Goal: Task Accomplishment & Management: Use online tool/utility

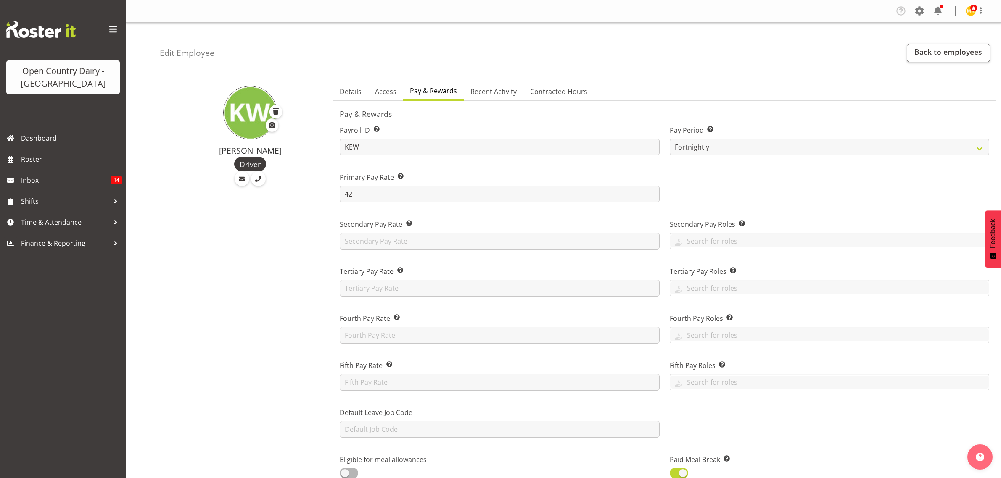
select select "manual"
select select "fixed"
select select "roster_fixed"
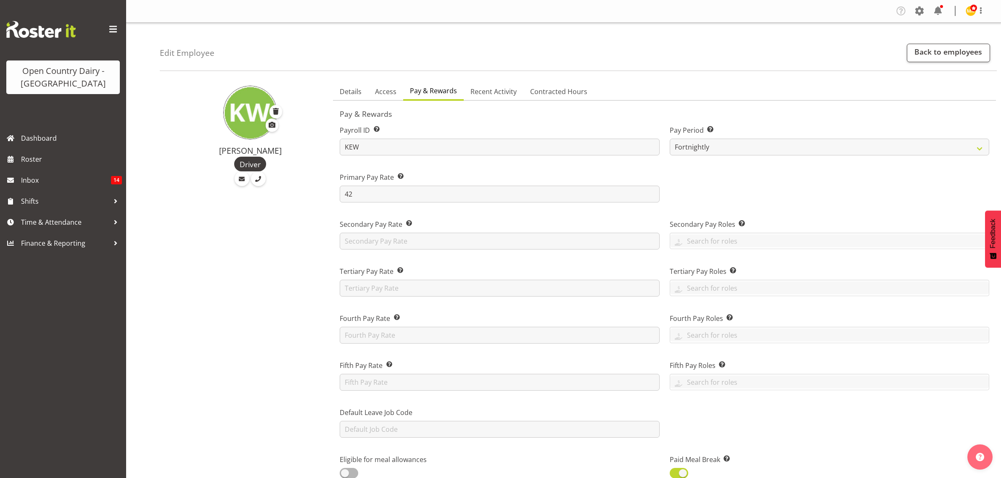
select select "day"
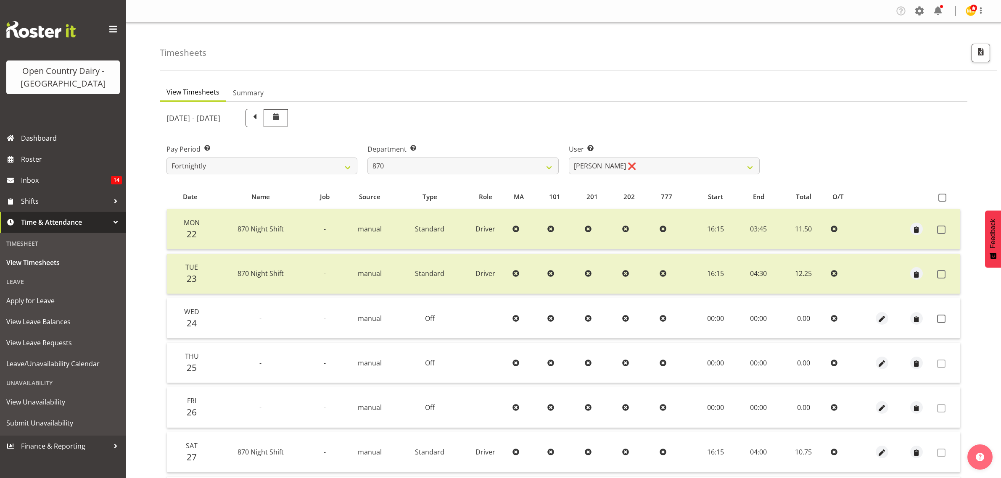
select select "683"
select select "7473"
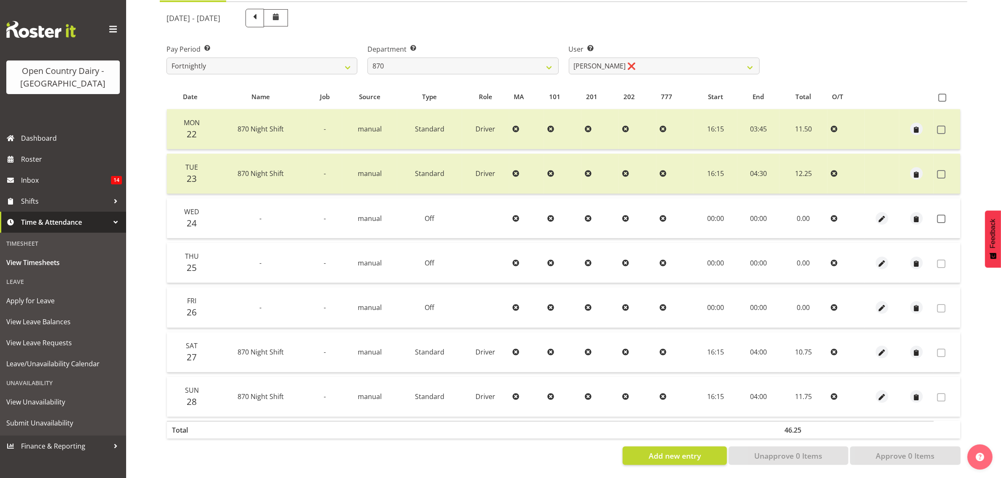
scroll to position [108, 0]
click at [547, 59] on select "734 735 736 737 738 739 851 853 854 855 856 858 861 862 865 867-9032 868 869 87…" at bounding box center [462, 66] width 191 height 17
select select "673"
click at [367, 58] on select "734 735 736 737 738 739 851 853 854 855 856 858 861 862 865 867-9032 868 869 87…" at bounding box center [462, 66] width 191 height 17
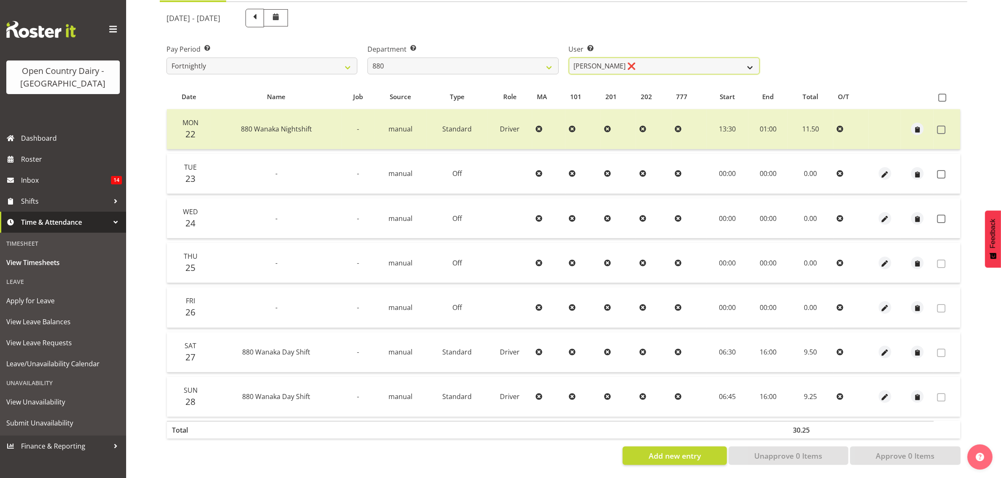
click at [749, 58] on select "[PERSON_NAME] ❌ [PERSON_NAME] ❌ [PERSON_NAME] ❌ [PERSON_NAME] ❌" at bounding box center [664, 66] width 191 height 17
select select "7461"
click at [569, 58] on select "[PERSON_NAME] ❌ [PERSON_NAME] ❌ [PERSON_NAME] ❌ [PERSON_NAME] ❌" at bounding box center [664, 66] width 191 height 17
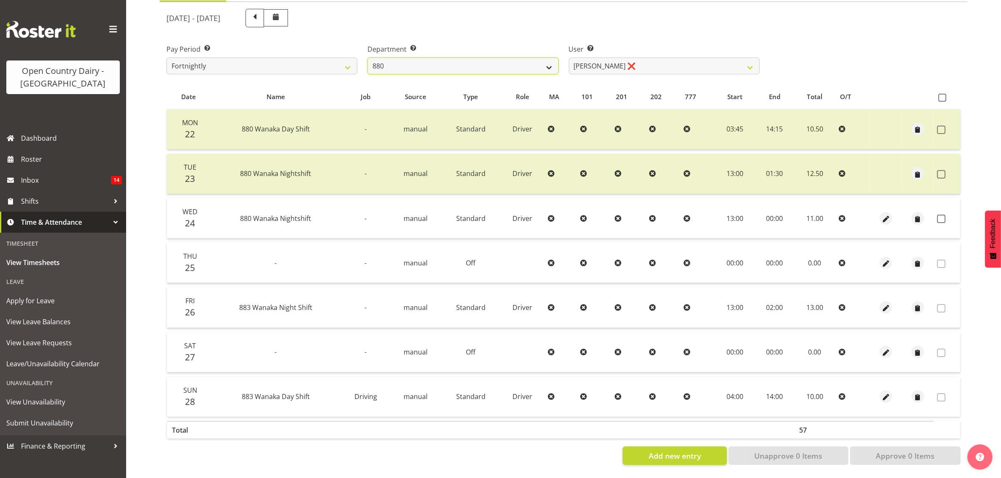
click at [549, 58] on select "734 735 736 737 738 739 851 853 854 855 856 858 861 862 865 867-9032 868 869 87…" at bounding box center [462, 66] width 191 height 17
select select "675"
click at [367, 58] on select "734 735 736 737 738 739 851 853 854 855 856 858 861 862 865 867-9032 868 869 87…" at bounding box center [462, 66] width 191 height 17
select select "7389"
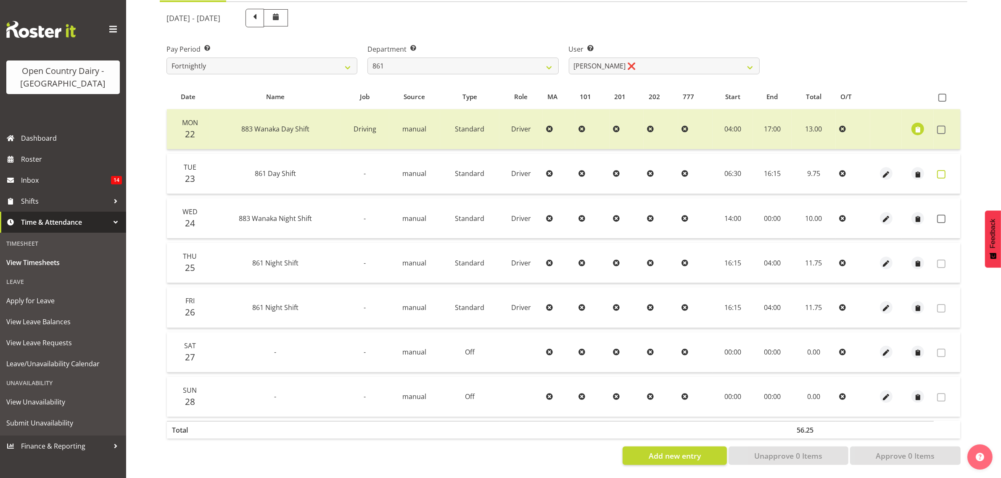
click at [942, 170] on span at bounding box center [941, 174] width 8 height 8
checkbox input "true"
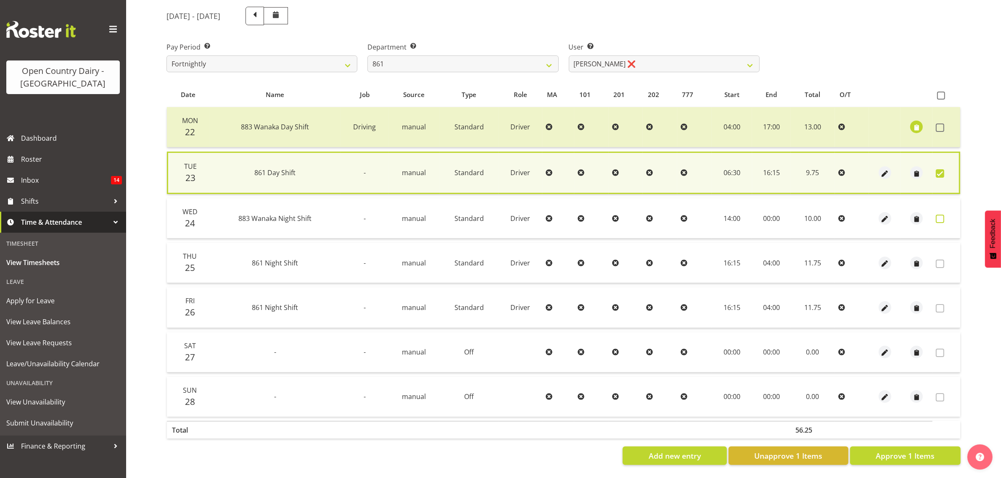
click at [942, 215] on span at bounding box center [939, 219] width 8 height 8
checkbox input "true"
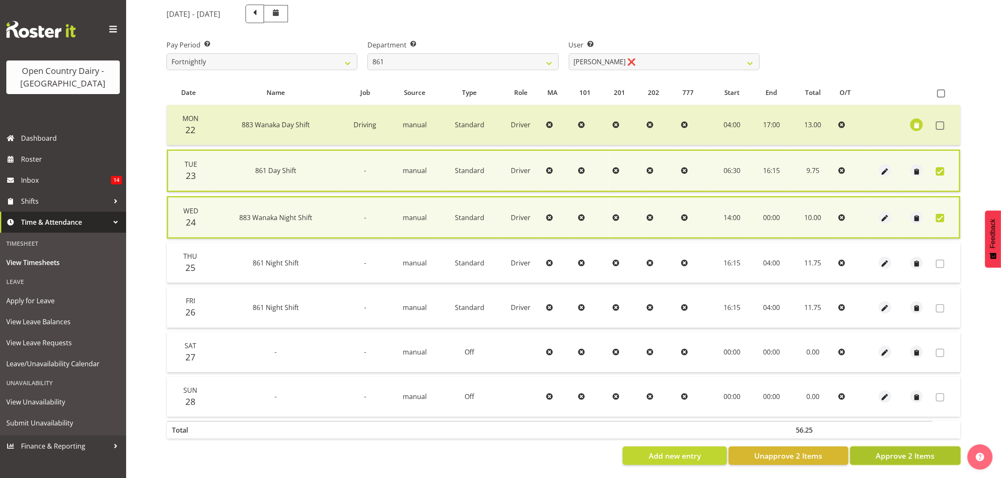
click at [894, 453] on span "Approve 2 Items" at bounding box center [904, 455] width 59 height 11
checkbox input "false"
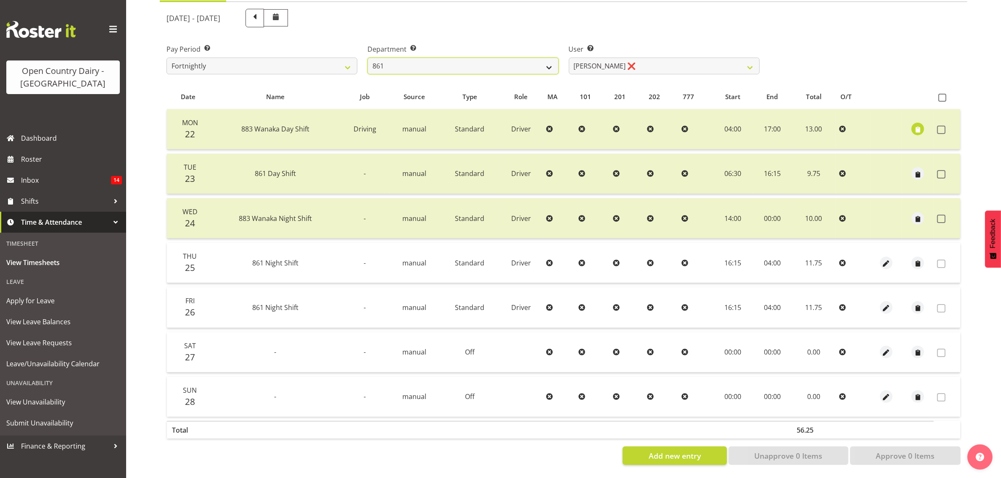
click at [548, 59] on select "734 735 736 737 738 739 851 853 854 855 856 858 861 862 865 867-9032 868 869 87…" at bounding box center [462, 66] width 191 height 17
select select "678"
click at [367, 58] on select "734 735 736 737 738 739 851 853 854 855 856 858 861 862 865 867-9032 868 869 87…" at bounding box center [462, 66] width 191 height 17
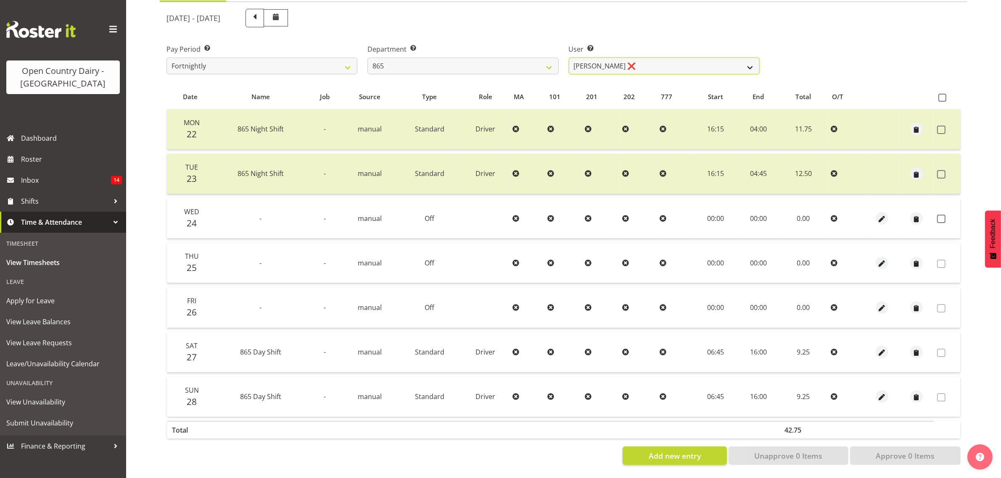
click at [752, 58] on select "[PERSON_NAME] ❌ [PERSON_NAME] ❌ [PERSON_NAME] ❌" at bounding box center [664, 66] width 191 height 17
select select "7487"
click at [569, 58] on select "[PERSON_NAME] ❌ [PERSON_NAME] ❌ [PERSON_NAME] ❌" at bounding box center [664, 66] width 191 height 17
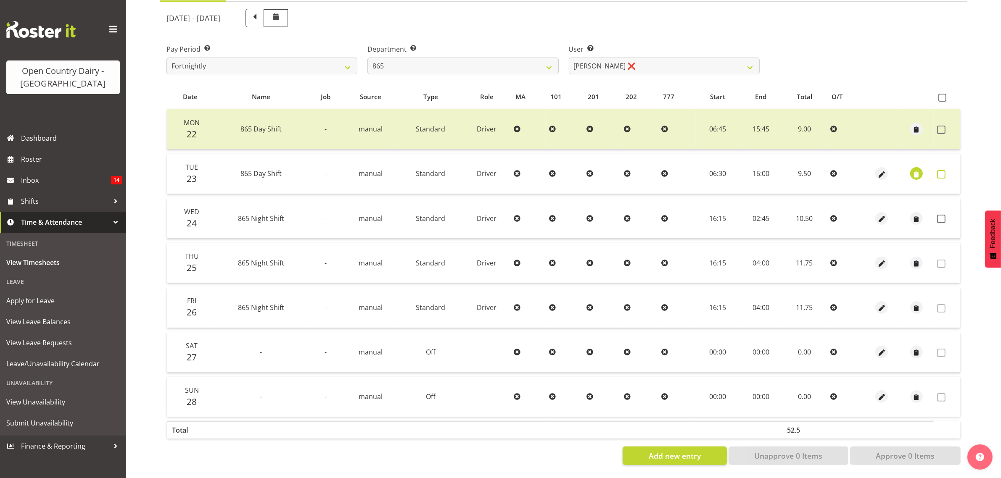
click at [942, 170] on span at bounding box center [941, 174] width 8 height 8
checkbox input "true"
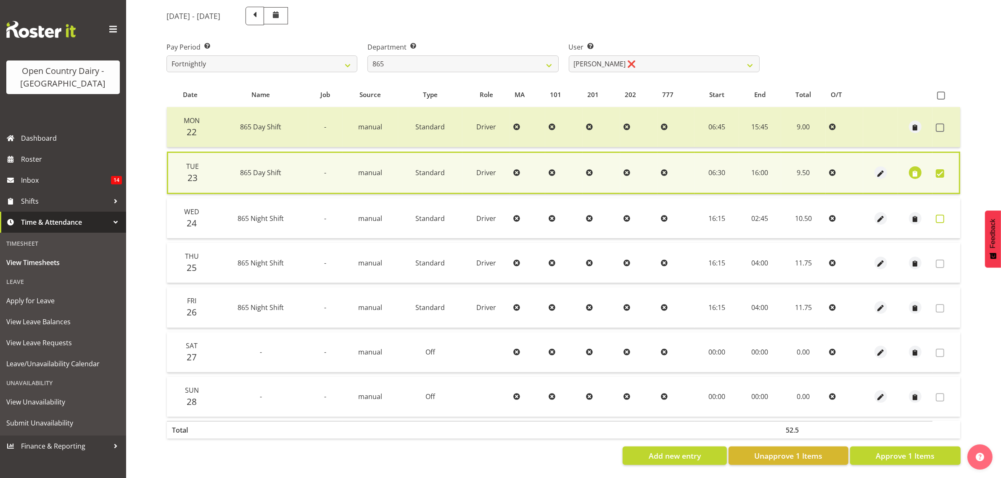
click at [940, 215] on span at bounding box center [939, 219] width 8 height 8
checkbox input "true"
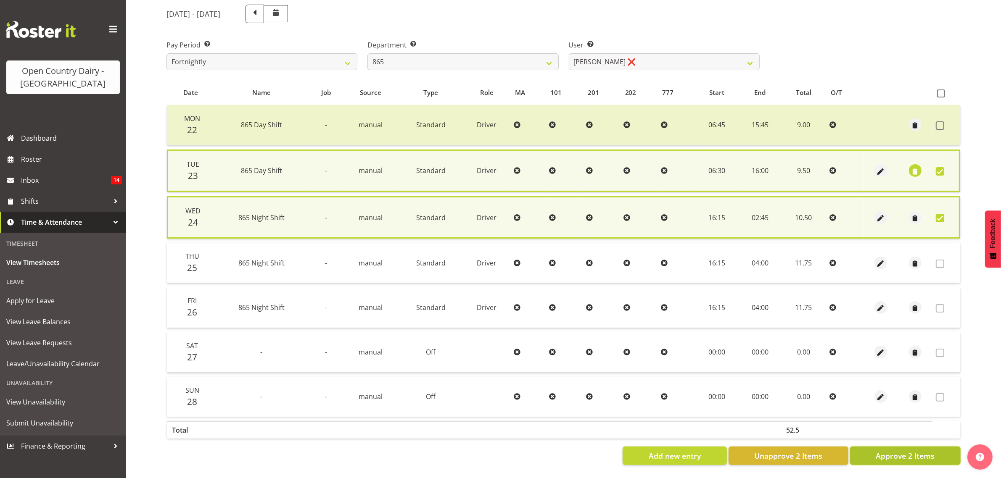
click at [904, 451] on span "Approve 2 Items" at bounding box center [904, 455] width 59 height 11
checkbox input "false"
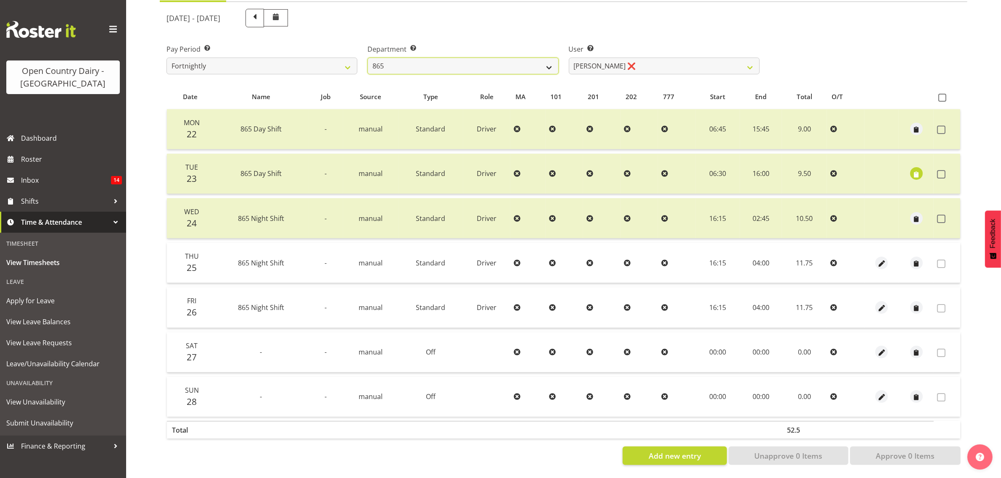
click at [547, 61] on select "734 735 736 737 738 739 851 853 854 855 856 858 861 862 865 867-9032 868 869 87…" at bounding box center [462, 66] width 191 height 17
select select "681"
click at [367, 58] on select "734 735 736 737 738 739 851 853 854 855 856 858 861 862 865 867-9032 868 869 87…" at bounding box center [462, 66] width 191 height 17
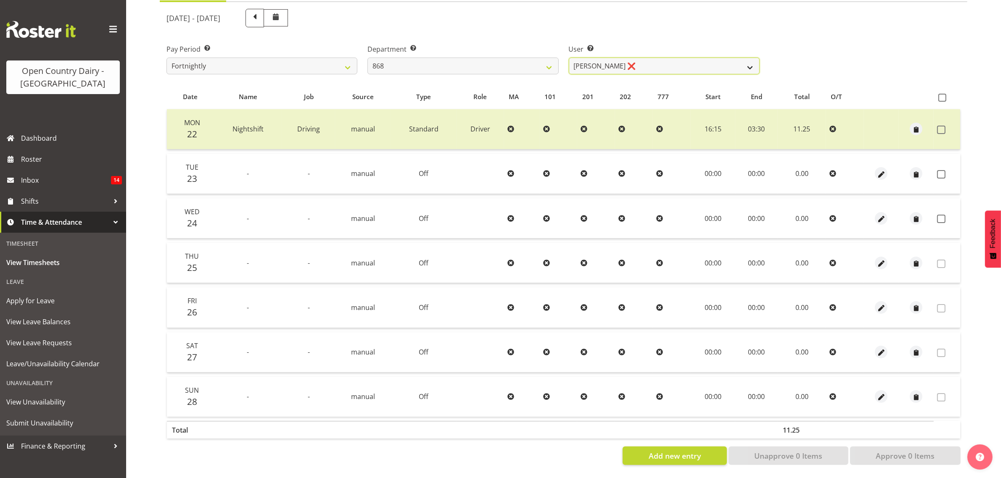
click at [747, 58] on select "[PERSON_NAME] ❌ [PERSON_NAME] ❌ [PERSON_NAME] ❌ [PERSON_NAME] ❌" at bounding box center [664, 66] width 191 height 17
select select "9866"
click at [569, 58] on select "[PERSON_NAME] ❌ [PERSON_NAME] ❌ [PERSON_NAME] ❌ [PERSON_NAME] ❌" at bounding box center [664, 66] width 191 height 17
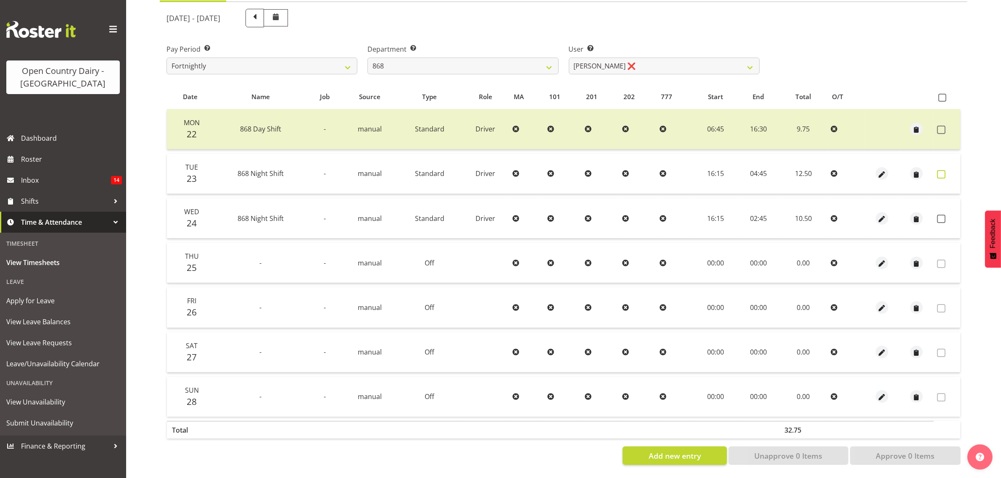
click at [938, 170] on span at bounding box center [941, 174] width 8 height 8
checkbox input "true"
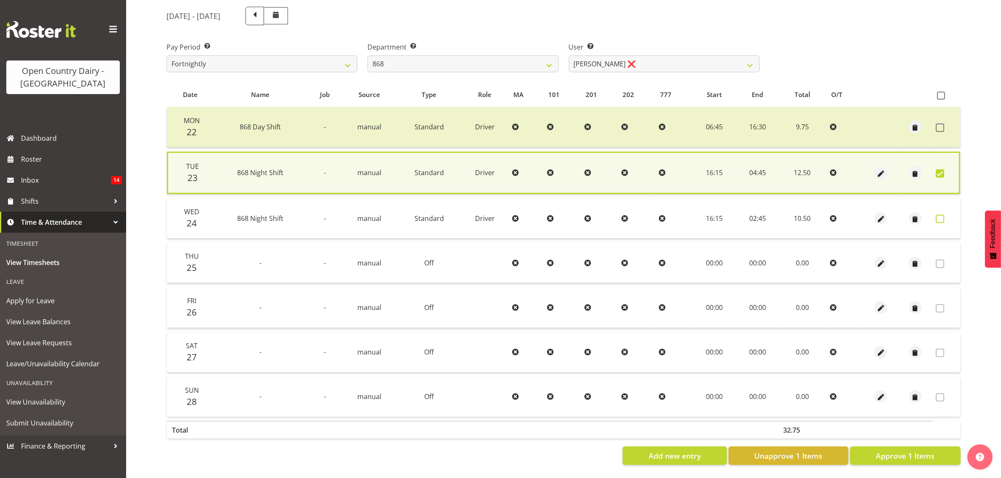
click at [938, 215] on span at bounding box center [939, 219] width 8 height 8
checkbox input "true"
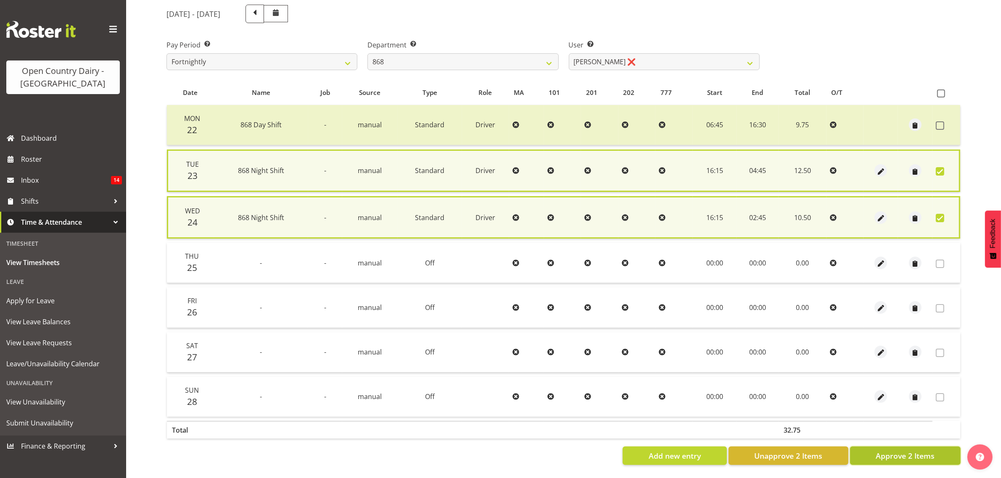
click at [892, 453] on span "Approve 2 Items" at bounding box center [904, 455] width 59 height 11
checkbox input "false"
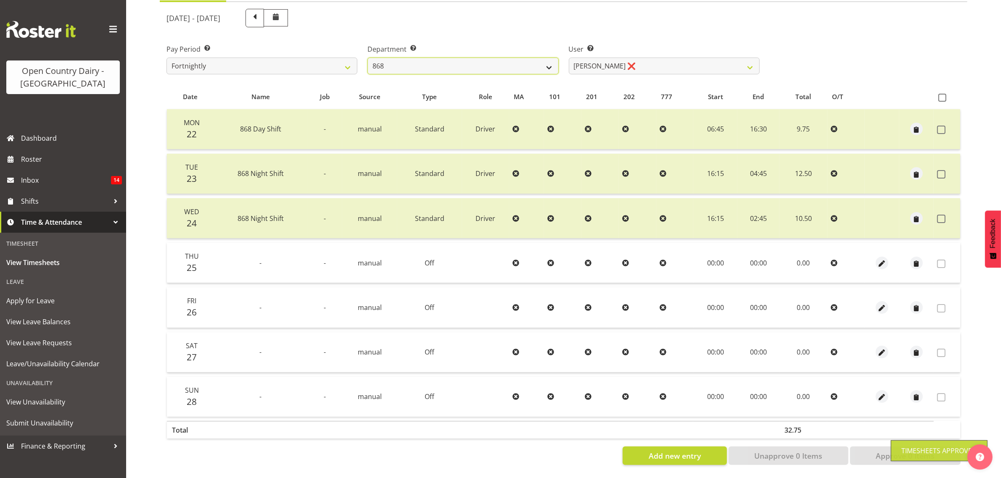
click at [547, 60] on select "734 735 736 737 738 739 851 853 854 855 856 858 861 862 865 867-9032 868 869 87…" at bounding box center [462, 66] width 191 height 17
select select "682"
click at [367, 58] on select "734 735 736 737 738 739 851 853 854 855 856 858 861 862 865 867-9032 868 869 87…" at bounding box center [462, 66] width 191 height 17
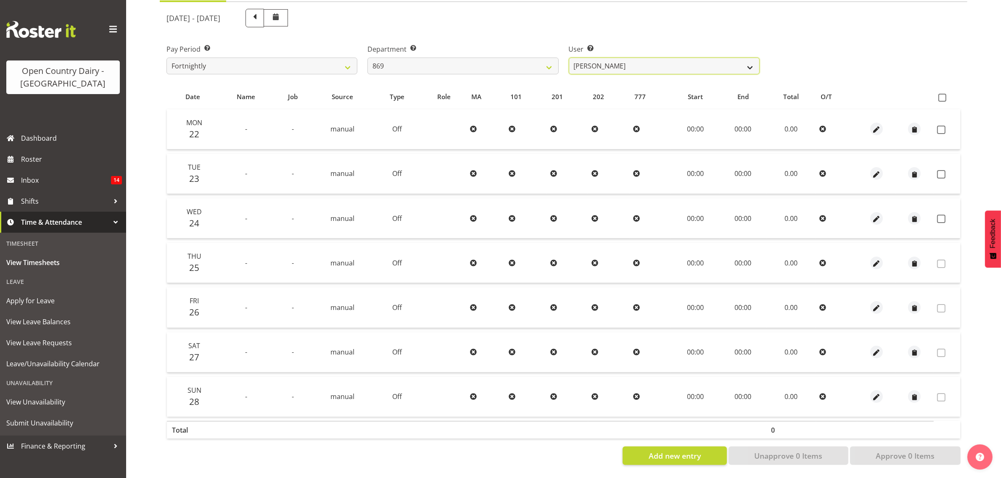
drag, startPoint x: 747, startPoint y: 56, endPoint x: 742, endPoint y: 57, distance: 5.6
click at [747, 58] on select "[PERSON_NAME] ❌ [PERSON_NAME] ❌ [PERSON_NAME] ❌ [PERSON_NAME] ❌" at bounding box center [664, 66] width 191 height 17
select select "7388"
click at [569, 58] on select "[PERSON_NAME] ❌ [PERSON_NAME] ❌ [PERSON_NAME] ❌ [PERSON_NAME] ❌" at bounding box center [664, 66] width 191 height 17
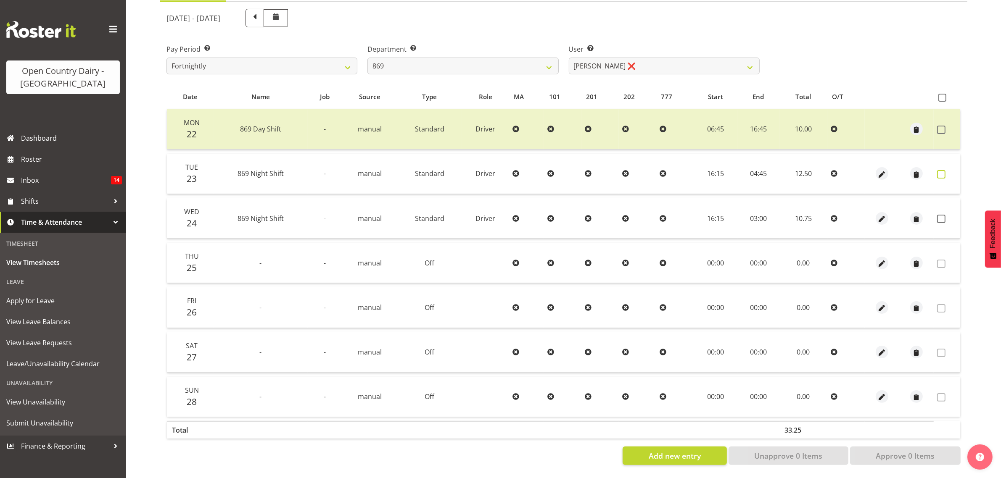
click at [938, 170] on span at bounding box center [941, 174] width 8 height 8
checkbox input "true"
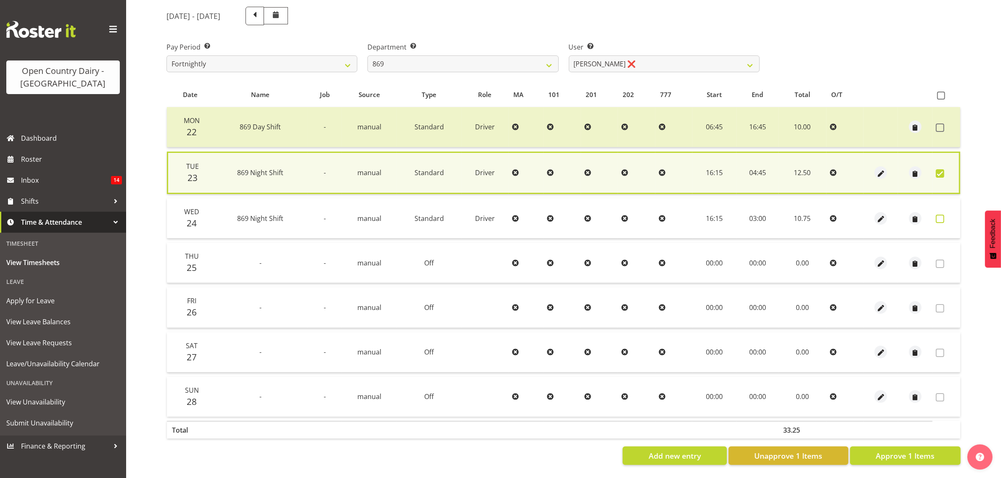
click at [937, 215] on span at bounding box center [939, 219] width 8 height 8
checkbox input "true"
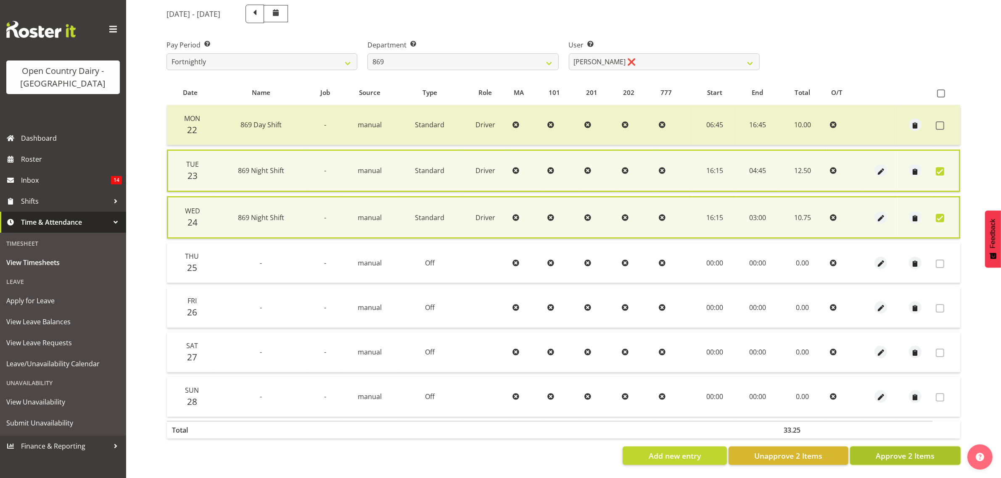
click at [925, 447] on button "Approve 2 Items" at bounding box center [905, 456] width 111 height 18
checkbox input "false"
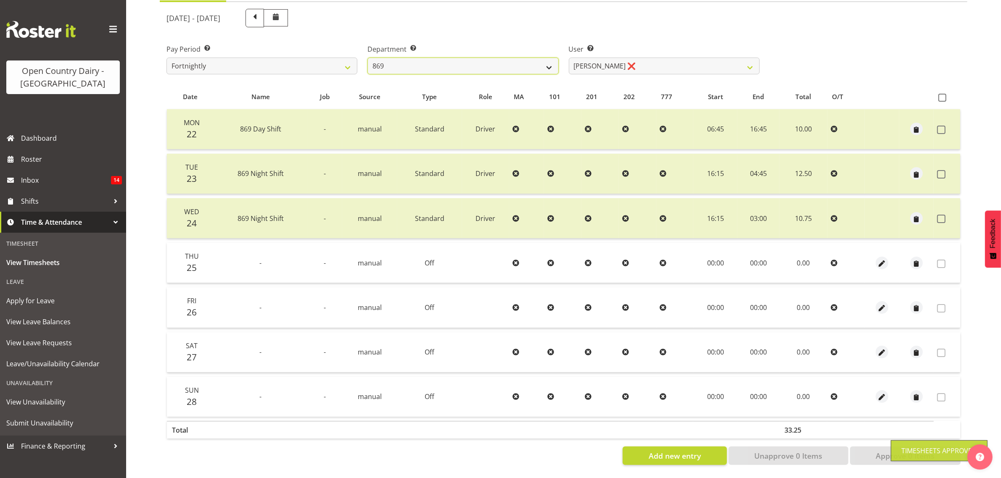
click at [548, 58] on select "734 735 736 737 738 739 851 853 854 855 856 858 861 862 865 867-9032 868 869 87…" at bounding box center [462, 66] width 191 height 17
select select "671"
click at [367, 58] on select "734 735 736 737 738 739 851 853 854 855 856 858 861 862 865 867-9032 868 869 87…" at bounding box center [462, 66] width 191 height 17
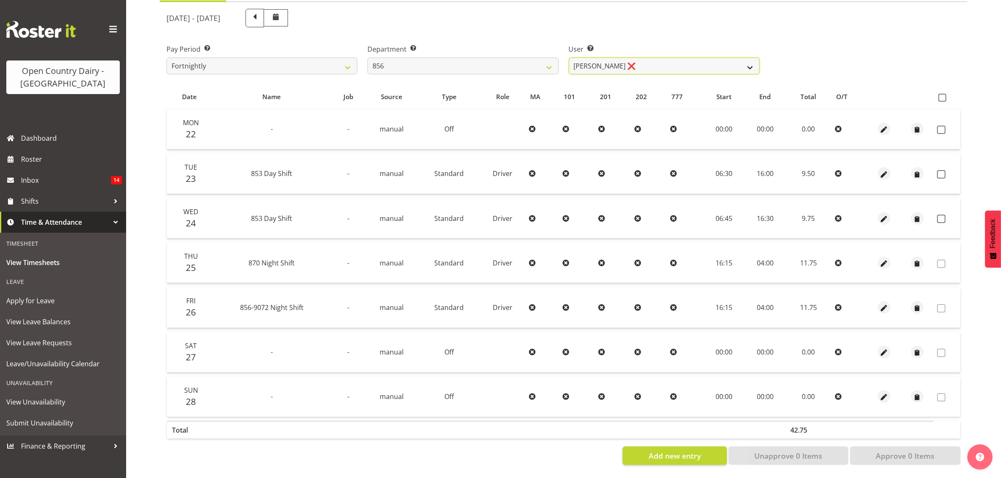
click at [746, 58] on select "[PERSON_NAME] ❌ [PERSON_NAME] ❌ [PERSON_NAME] ❌ [PERSON_NAME] ❌" at bounding box center [664, 66] width 191 height 17
select select "10196"
click at [569, 58] on select "[PERSON_NAME] ❌ [PERSON_NAME] ❌ [PERSON_NAME] ❌ [PERSON_NAME] ❌" at bounding box center [664, 66] width 191 height 17
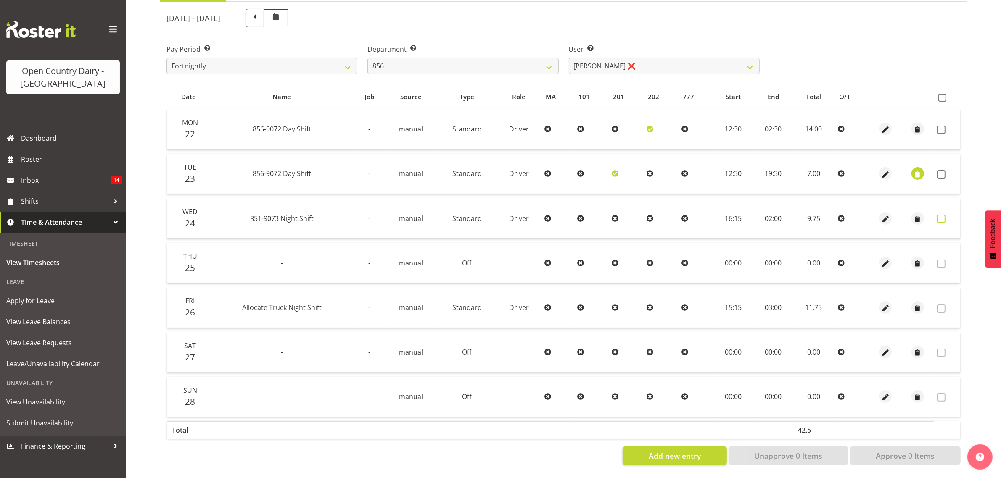
click at [941, 215] on span at bounding box center [941, 219] width 8 height 8
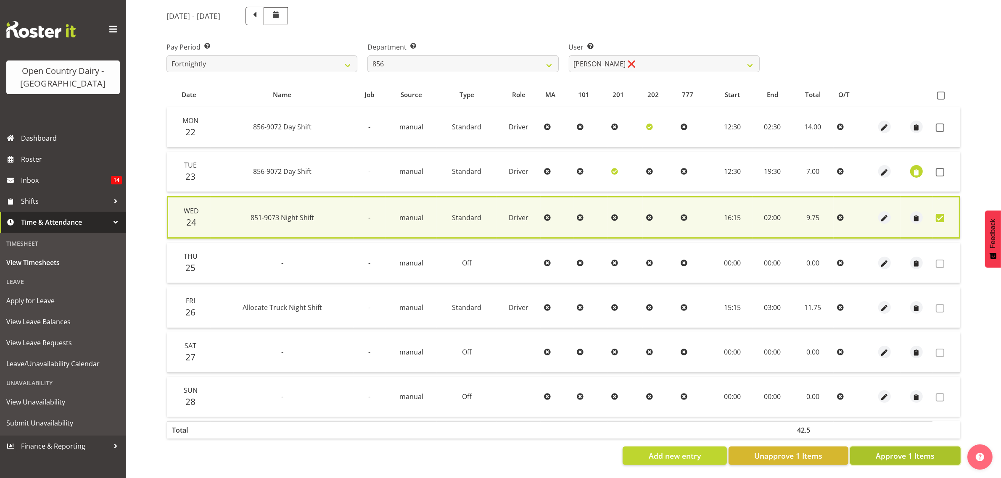
click at [885, 450] on span "Approve 1 Items" at bounding box center [904, 455] width 59 height 11
checkbox input "false"
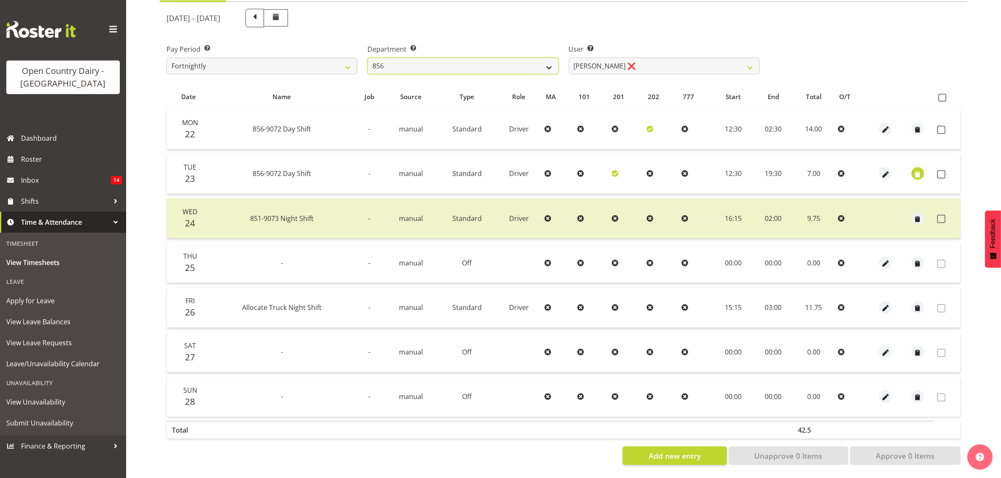
click at [548, 58] on select "734 735 736 737 738 739 851 853 854 855 856 858 861 862 865 867-9032 868 869 87…" at bounding box center [462, 66] width 191 height 17
select select "687"
click at [367, 58] on select "734 735 736 737 738 739 851 853 854 855 856 858 861 862 865 867-9032 868 869 87…" at bounding box center [462, 66] width 191 height 17
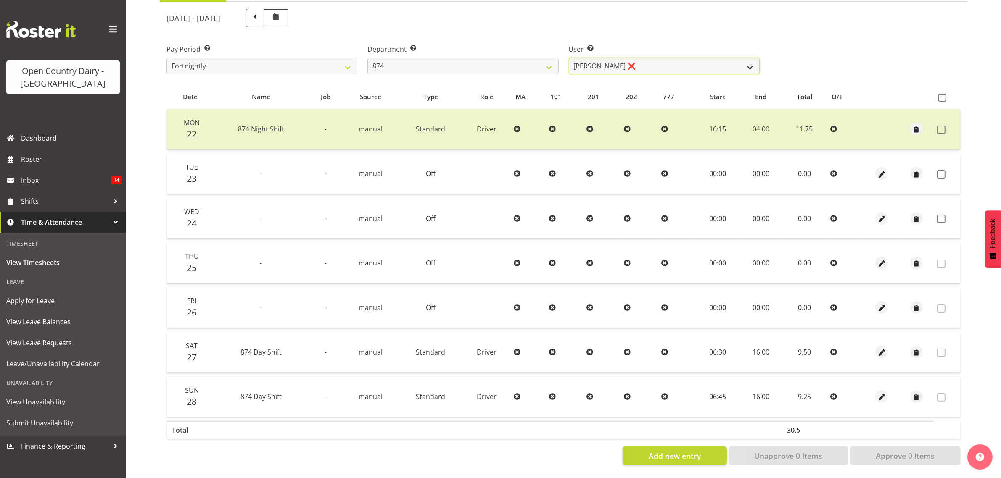
click at [747, 61] on select "[PERSON_NAME] ❌ [PERSON_NAME] ❌ [PERSON_NAME] ❌ [PERSON_NAME] ❌" at bounding box center [664, 66] width 191 height 17
select select "7508"
click at [569, 58] on select "[PERSON_NAME] ❌ [PERSON_NAME] ❌ [PERSON_NAME] ❌ [PERSON_NAME] ❌" at bounding box center [664, 66] width 191 height 17
click at [945, 170] on span at bounding box center [941, 174] width 8 height 8
checkbox input "true"
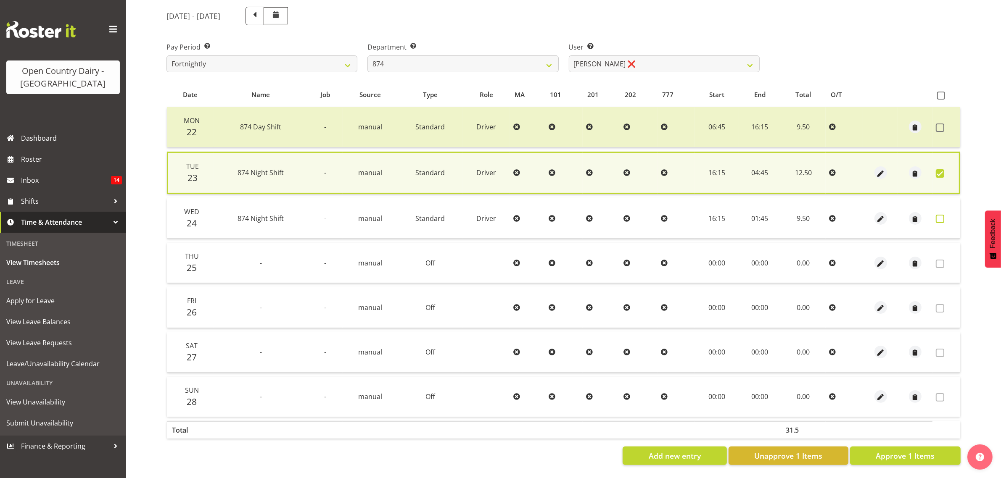
click at [940, 215] on span at bounding box center [939, 219] width 8 height 8
checkbox input "true"
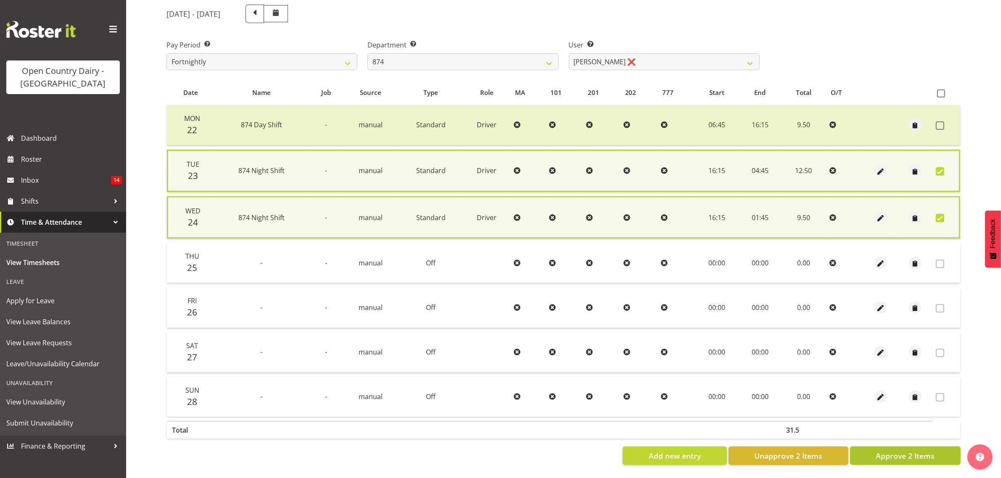
drag, startPoint x: 899, startPoint y: 449, endPoint x: 901, endPoint y: 425, distance: 24.0
click at [899, 450] on span "Approve 2 Items" at bounding box center [904, 455] width 59 height 11
checkbox input "false"
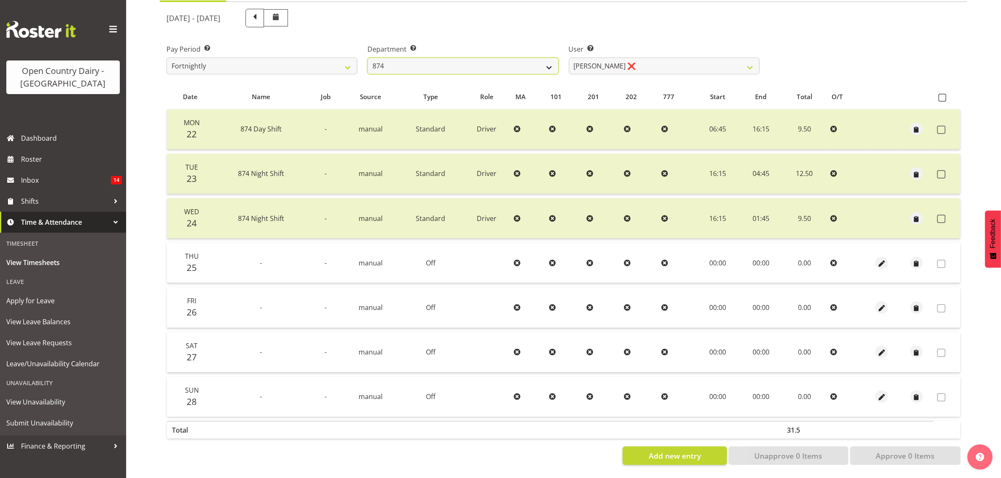
click at [551, 58] on select "734 735 736 737 738 739 851 853 854 855 856 858 861 862 865 867-9032 868 869 87…" at bounding box center [462, 66] width 191 height 17
select select "668"
click at [367, 58] on select "734 735 736 737 738 739 851 853 854 855 856 858 861 862 865 867-9032 868 869 87…" at bounding box center [462, 66] width 191 height 17
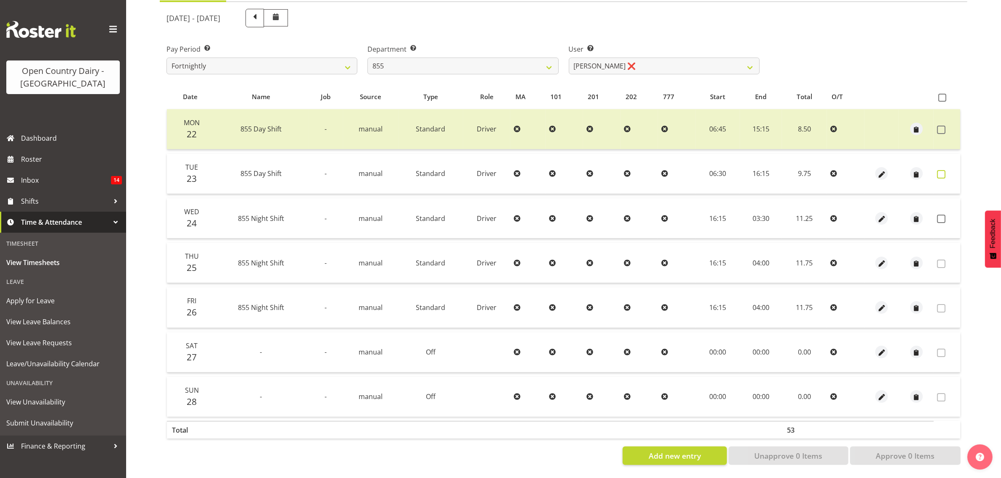
click at [942, 170] on span at bounding box center [941, 174] width 8 height 8
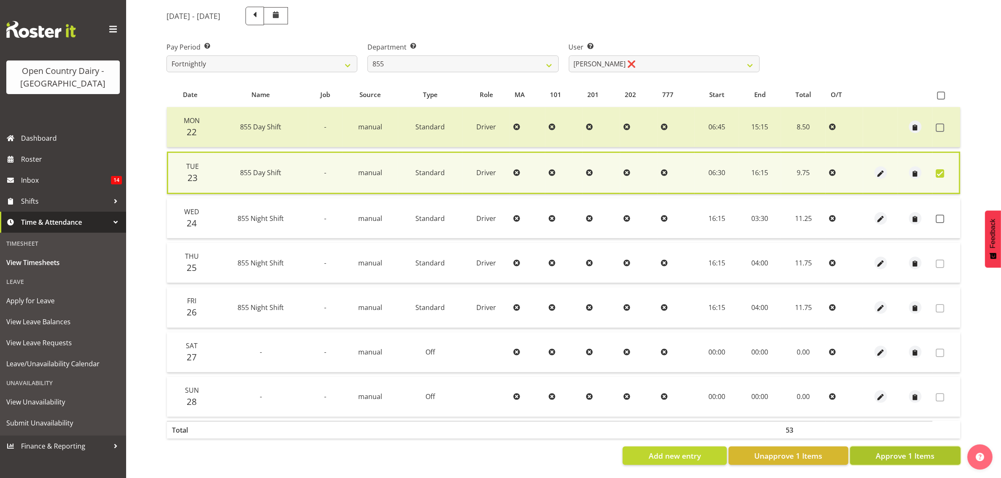
click at [894, 450] on span "Approve 1 Items" at bounding box center [904, 455] width 59 height 11
checkbox input "false"
